Goal: Transaction & Acquisition: Purchase product/service

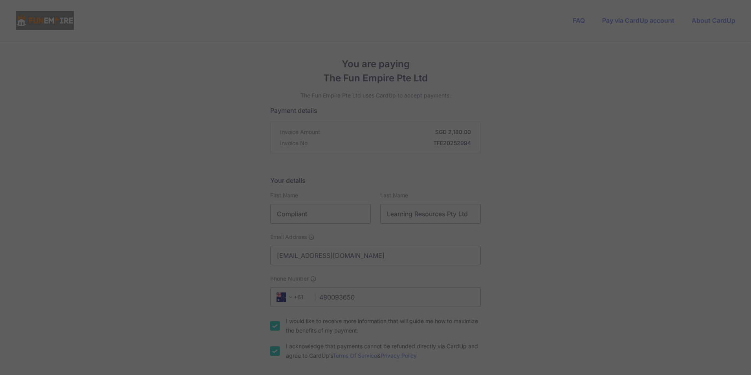
select select "13"
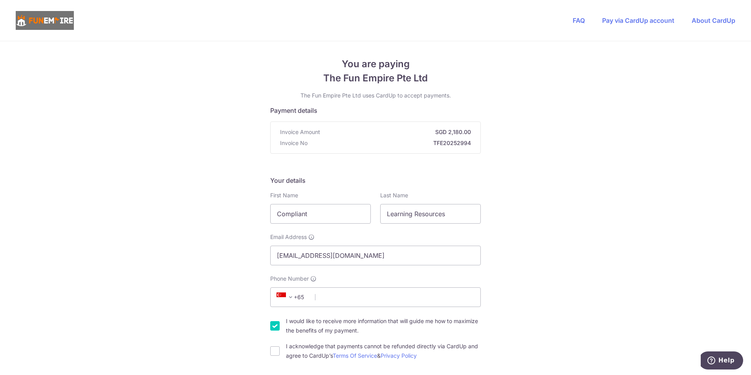
click at [296, 295] on span "+65" at bounding box center [291, 296] width 35 height 9
type input "au"
select select "13"
click at [328, 303] on input "Phone Number" at bounding box center [375, 297] width 211 height 20
paste input "480093650"
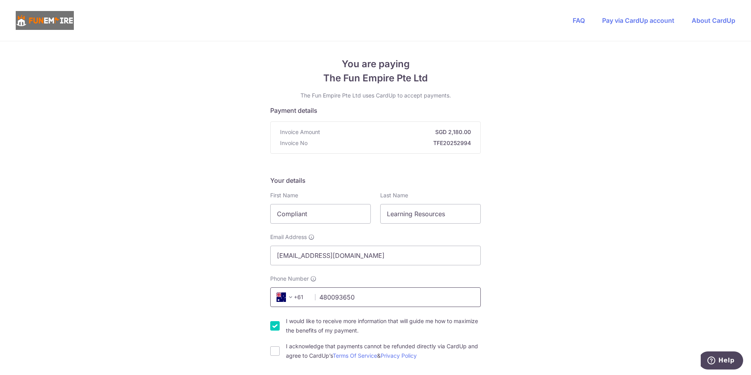
type input "480093650"
click at [273, 352] on input "I acknowledge that payments cannot be refunded directly via CardUp and agree to…" at bounding box center [274, 350] width 9 height 9
checkbox input "true"
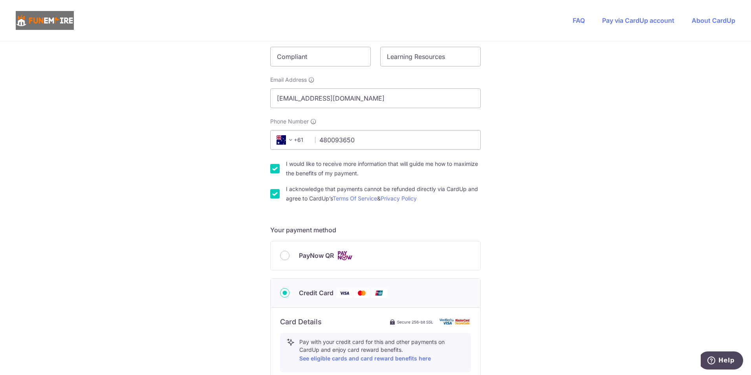
scroll to position [314, 0]
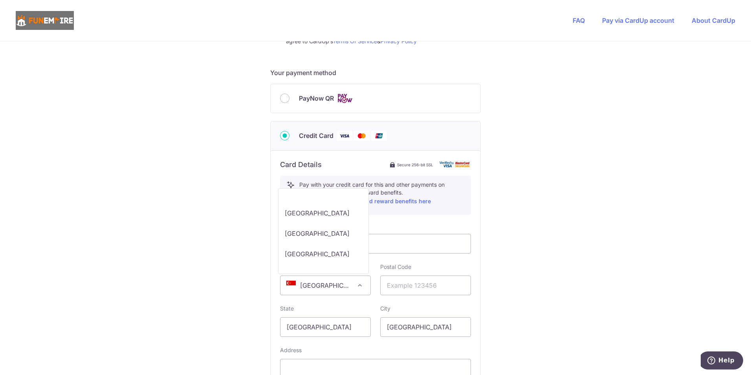
click at [350, 282] on span "[GEOGRAPHIC_DATA]" at bounding box center [325, 285] width 90 height 19
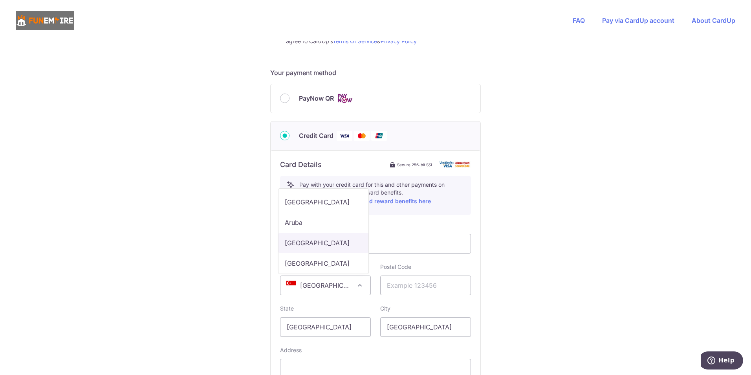
select select "AU"
click at [403, 287] on input "text" at bounding box center [425, 285] width 91 height 20
type input "6"
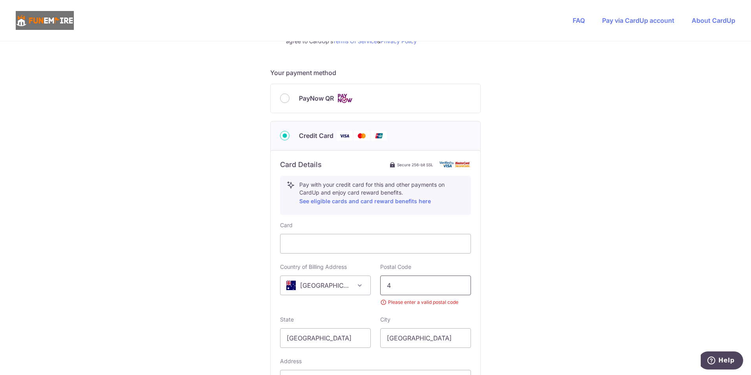
type input "40"
type input "6004"
type input "7"
type input "4006"
type input "[GEOGRAPHIC_DATA]"
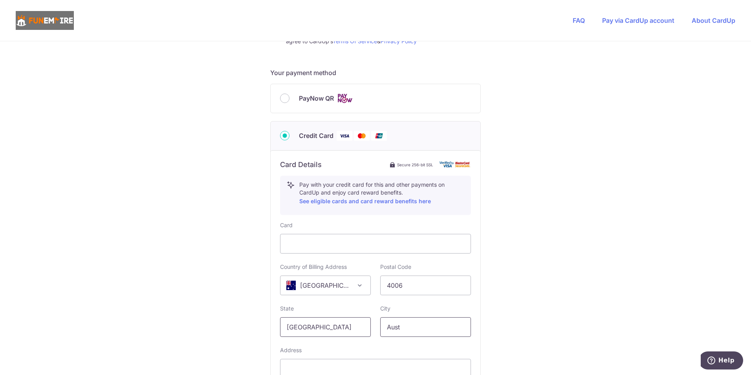
type input "Aus"
type input "[GEOGRAPHIC_DATA]"
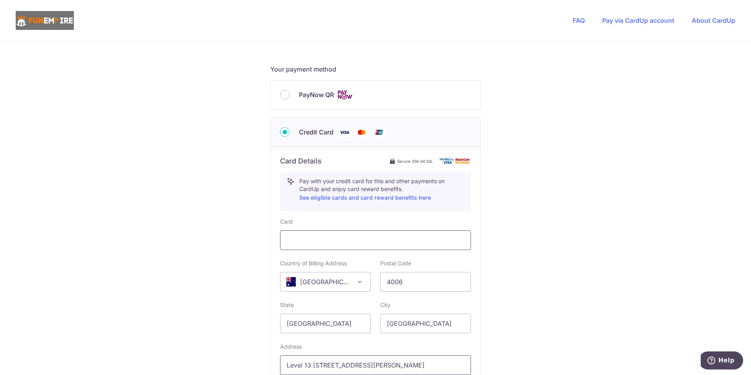
scroll to position [433, 0]
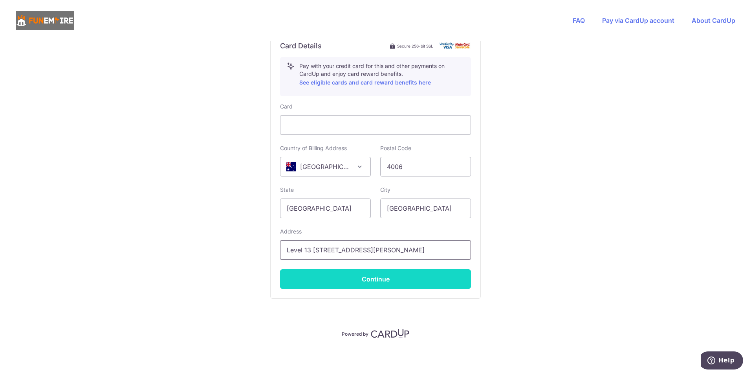
type input "Level 13 269 Wickham St"
click at [403, 281] on button "Continue" at bounding box center [375, 279] width 191 height 20
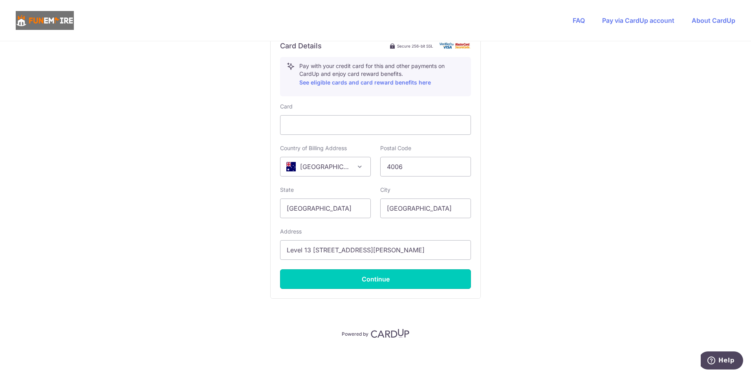
type input "**** 0272"
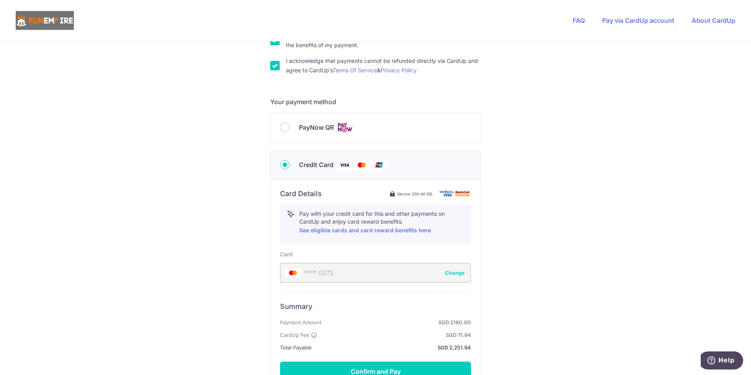
scroll to position [378, 0]
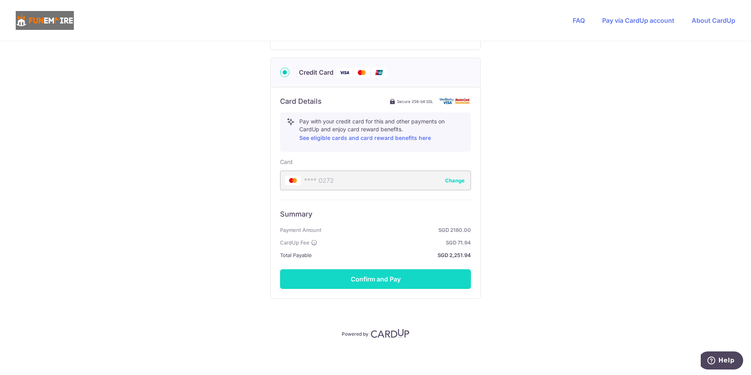
click at [443, 274] on button "Confirm and Pay" at bounding box center [375, 279] width 191 height 20
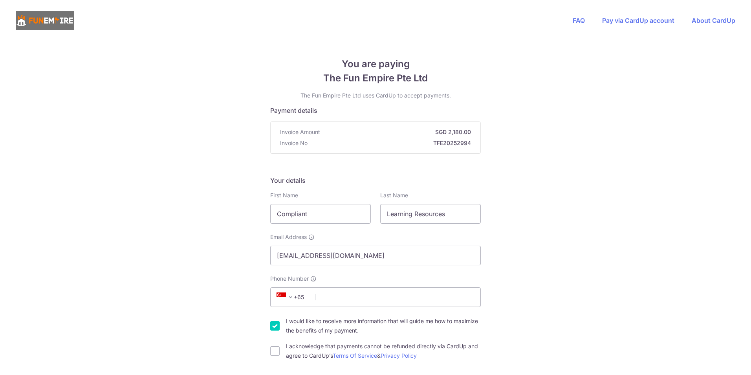
click at [322, 217] on input "Compliant" at bounding box center [320, 214] width 101 height 20
click at [292, 299] on span at bounding box center [290, 296] width 9 height 9
type input "aust"
select select "13"
click at [331, 301] on input "Phone Number" at bounding box center [375, 297] width 211 height 20
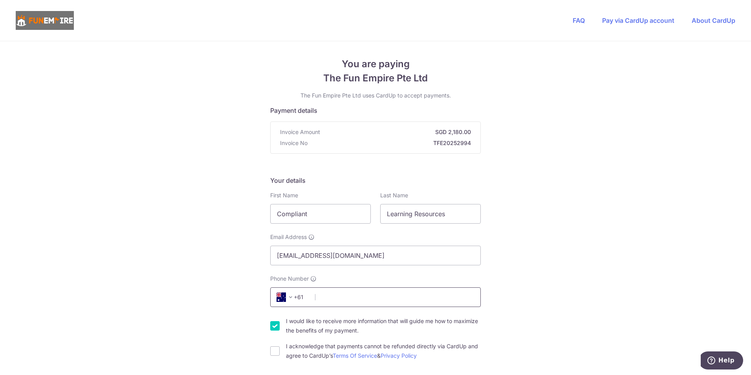
paste input "480093650"
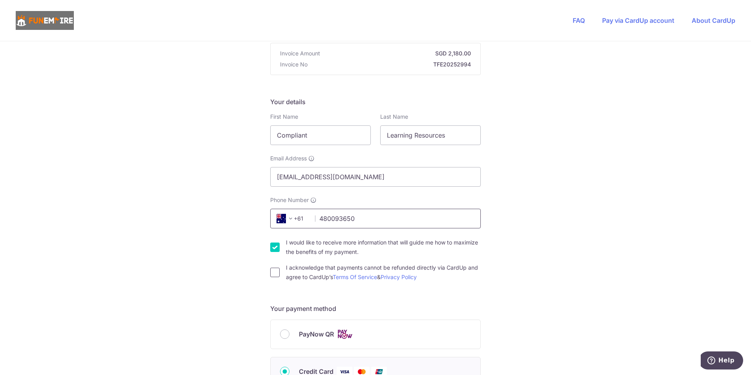
type input "480093650"
click at [270, 272] on input "I acknowledge that payments cannot be refunded directly via CardUp and agree to…" at bounding box center [274, 272] width 9 height 9
checkbox input "true"
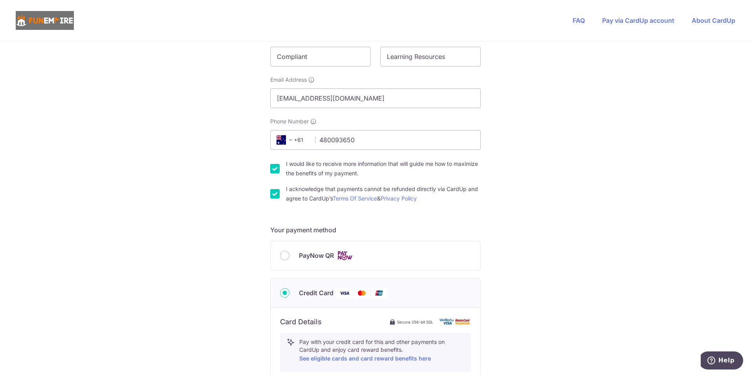
scroll to position [314, 0]
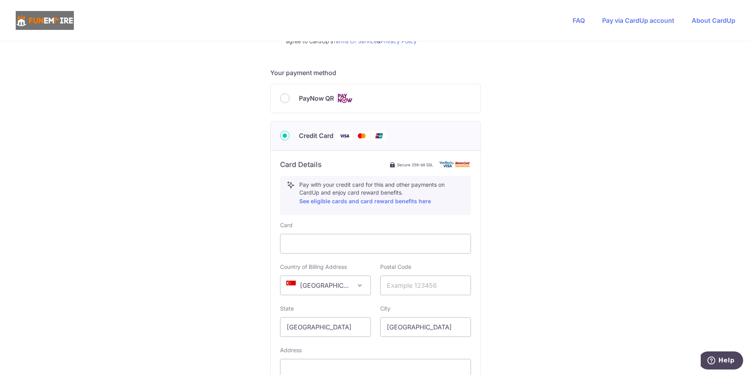
click at [357, 282] on span at bounding box center [359, 284] width 9 height 9
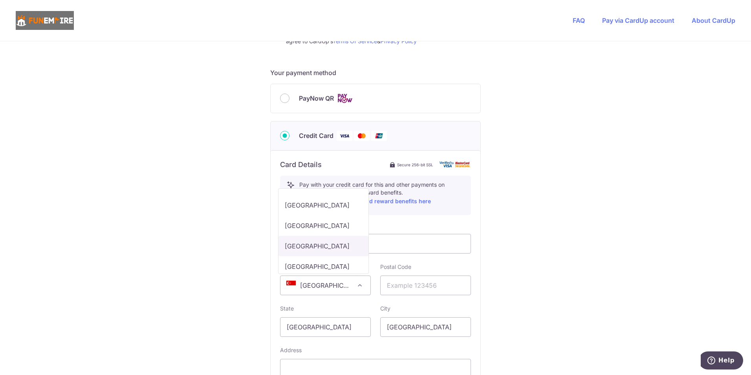
scroll to position [236, 0]
select select "AU"
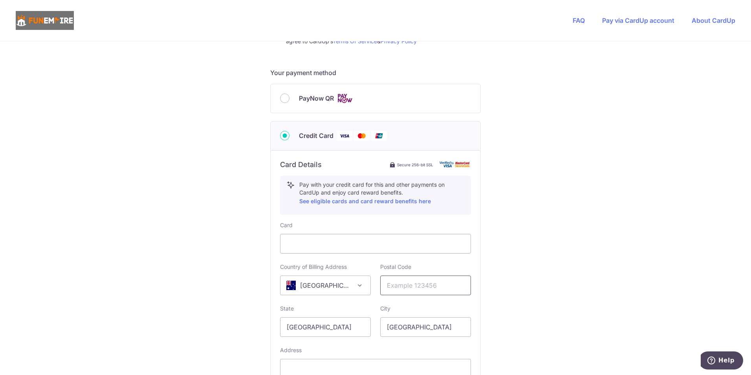
click at [393, 280] on input "text" at bounding box center [425, 285] width 91 height 20
type input "4006"
type input "[GEOGRAPHIC_DATA]"
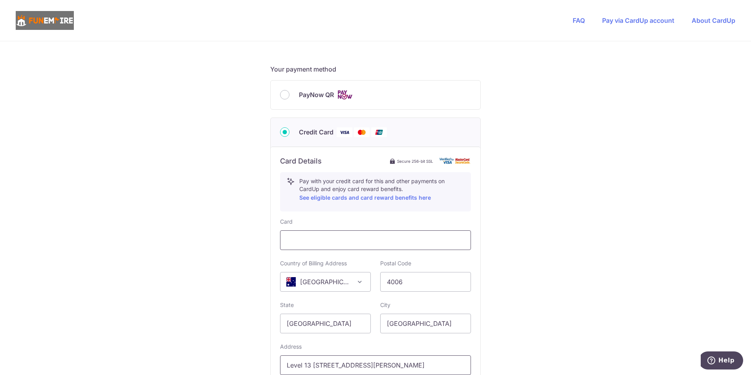
scroll to position [433, 0]
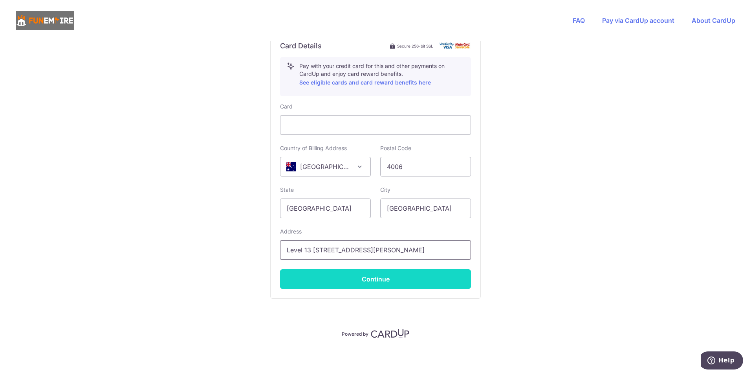
type input "Level 13 269 Wickham St"
click at [396, 286] on button "Continue" at bounding box center [375, 279] width 191 height 20
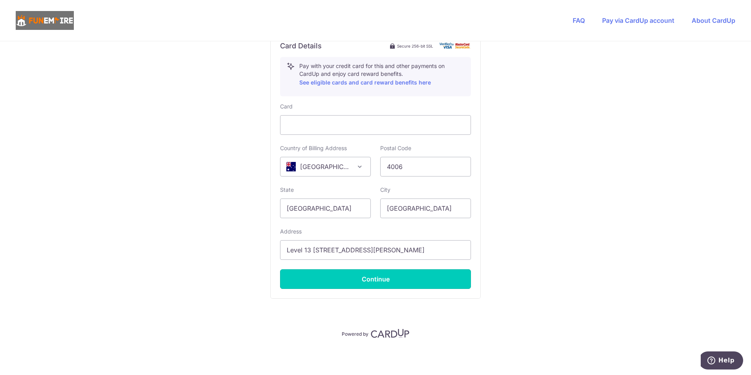
type input "**** 0422"
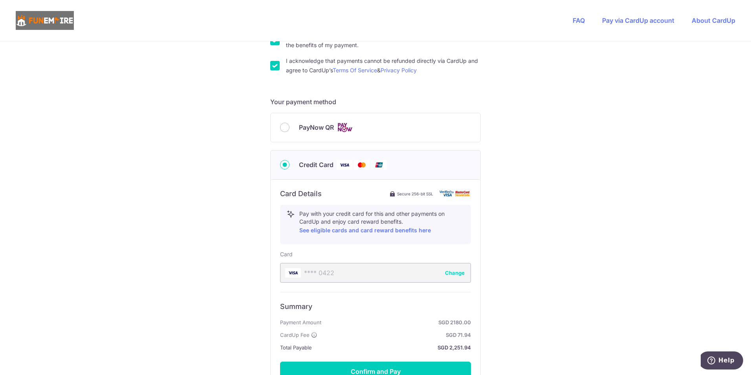
scroll to position [378, 0]
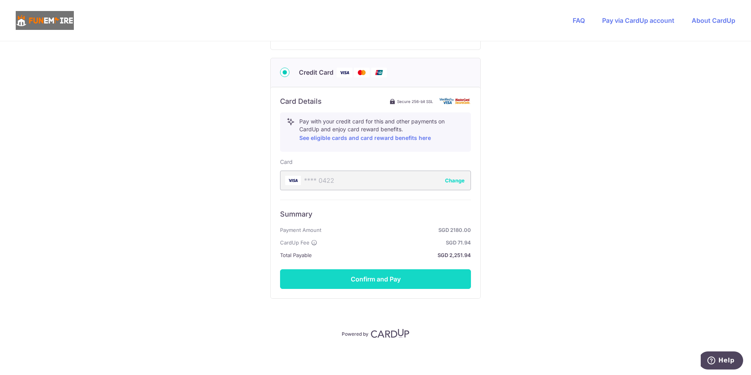
click at [444, 277] on button "Confirm and Pay" at bounding box center [375, 279] width 191 height 20
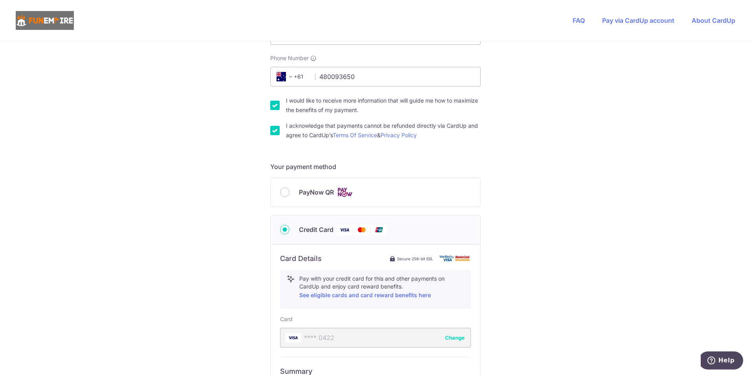
scroll to position [63, 0]
